Goal: Information Seeking & Learning: Learn about a topic

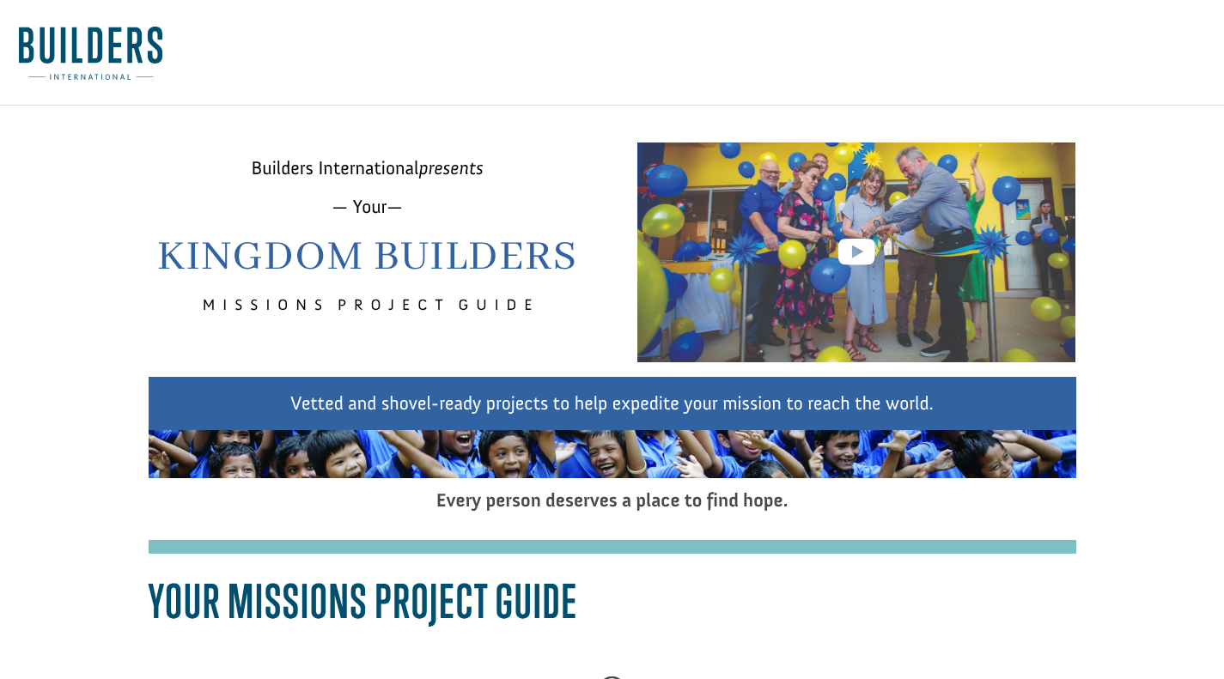
click at [863, 265] on link at bounding box center [856, 259] width 37 height 50
